Goal: Information Seeking & Learning: Learn about a topic

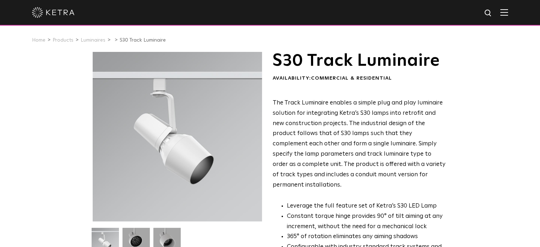
click at [149, 77] on div at bounding box center [177, 136] width 169 height 169
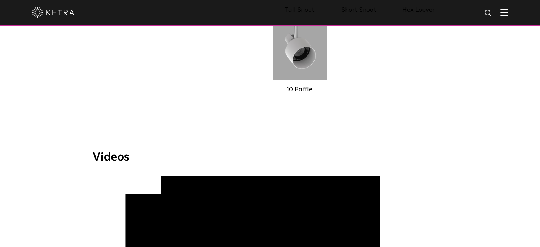
scroll to position [544, 0]
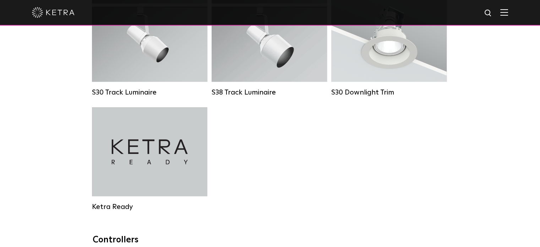
scroll to position [675, 0]
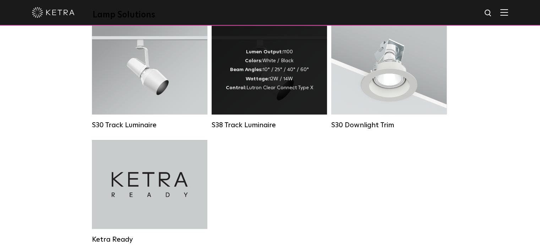
click at [271, 54] on strong "Lumen Output:" at bounding box center [264, 51] width 37 height 5
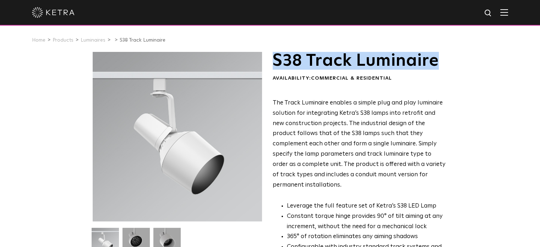
drag, startPoint x: 275, startPoint y: 62, endPoint x: 446, endPoint y: 67, distance: 172.0
click at [446, 67] on div "S38 Track Luminaire Availability: Commercial & Residential The Track Luminaire …" at bounding box center [270, 220] width 355 height 336
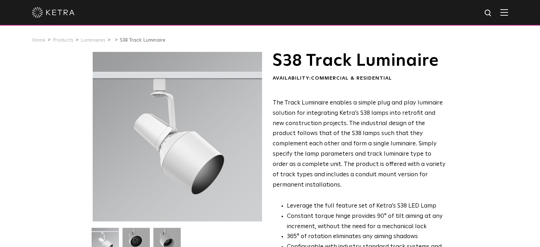
click at [405, 114] on span "The Track Luminaire enables a simple plug and play luminaire solution for integ…" at bounding box center [359, 144] width 173 height 88
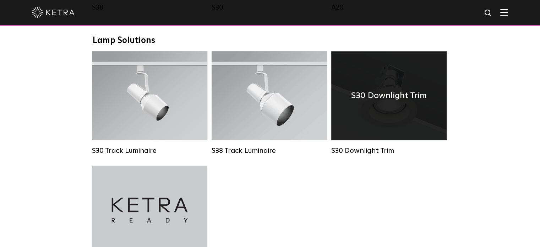
scroll to position [606, 0]
